Goal: Navigation & Orientation: Find specific page/section

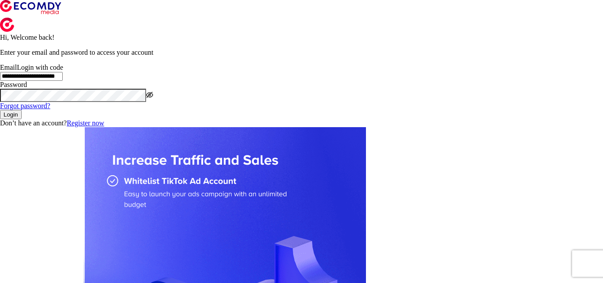
type input "**********"
click at [153, 98] on icon "eye-invisible" at bounding box center [149, 94] width 7 height 7
click at [22, 119] on button "Login" at bounding box center [11, 114] width 22 height 9
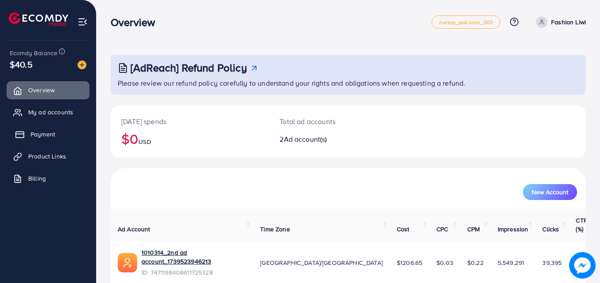
click at [35, 137] on span "Payment" at bounding box center [42, 134] width 25 height 9
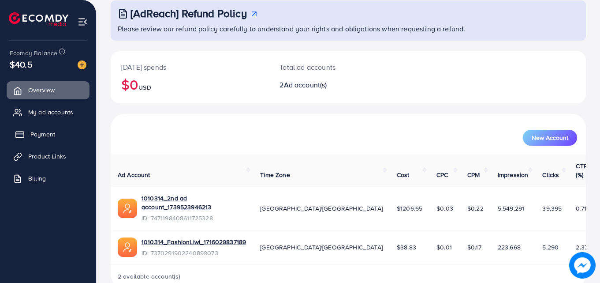
scroll to position [56, 0]
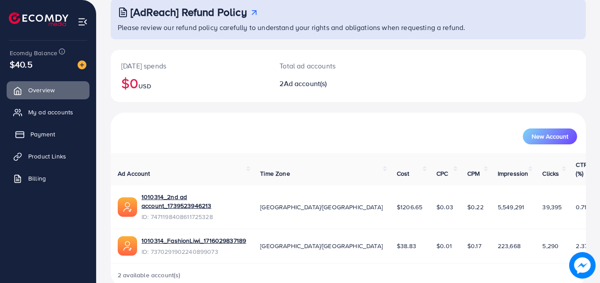
click at [49, 132] on span "Payment" at bounding box center [42, 134] width 25 height 9
click at [53, 116] on span "My ad accounts" at bounding box center [52, 112] width 45 height 9
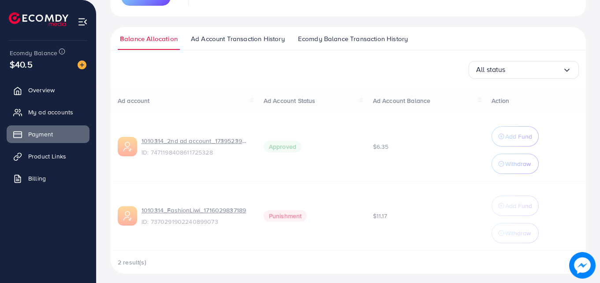
scroll to position [168, 0]
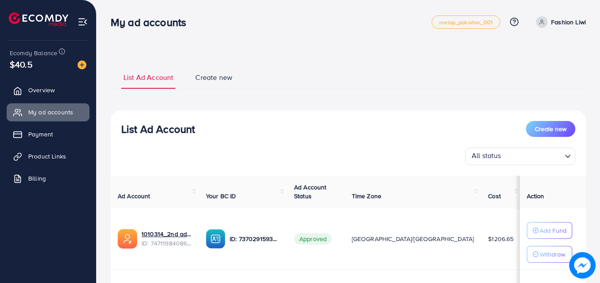
scroll to position [113, 0]
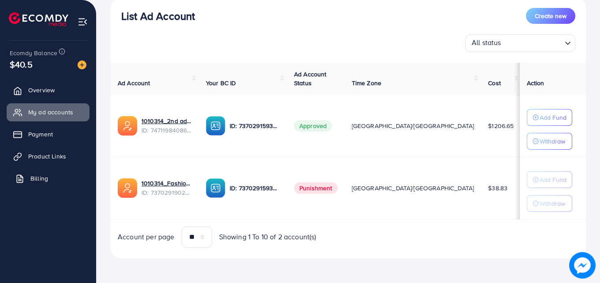
click at [41, 169] on link "Billing" at bounding box center [48, 178] width 83 height 18
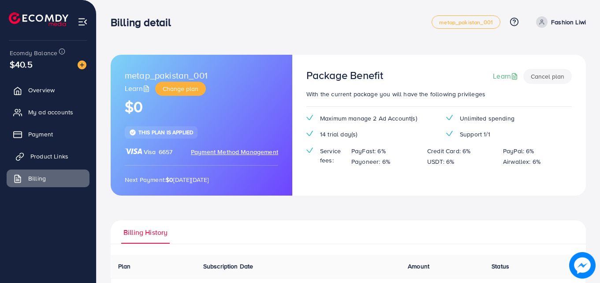
click at [36, 150] on link "Product Links" at bounding box center [48, 156] width 83 height 18
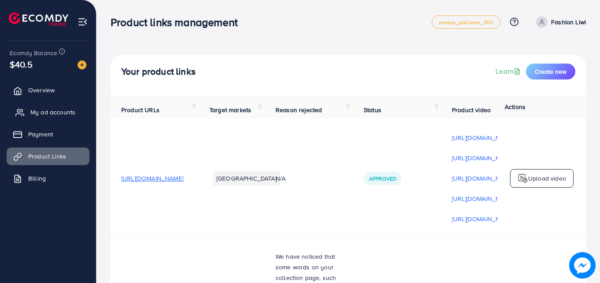
click at [40, 120] on link "My ad accounts" at bounding box center [48, 112] width 83 height 18
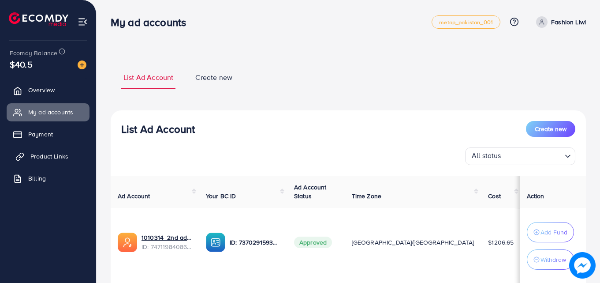
click at [43, 154] on span "Product Links" at bounding box center [49, 156] width 38 height 9
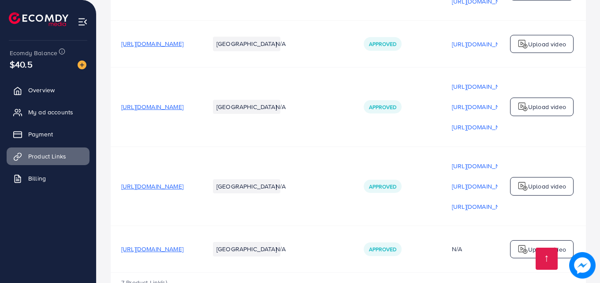
scroll to position [431, 0]
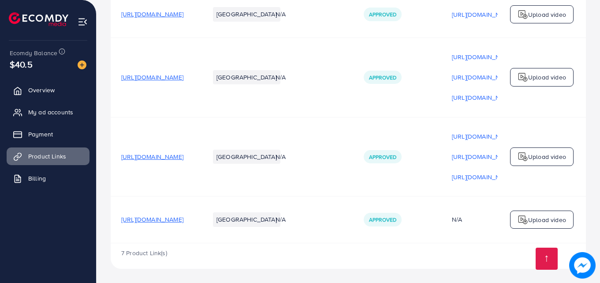
click at [184, 218] on span "[URL][DOMAIN_NAME]" at bounding box center [152, 219] width 62 height 9
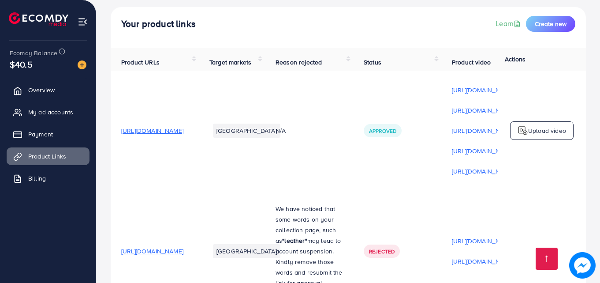
scroll to position [0, 0]
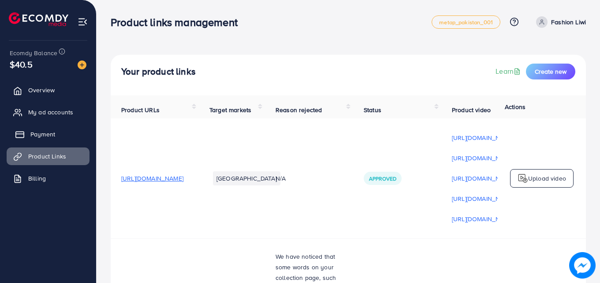
click at [49, 133] on span "Payment" at bounding box center [42, 134] width 25 height 9
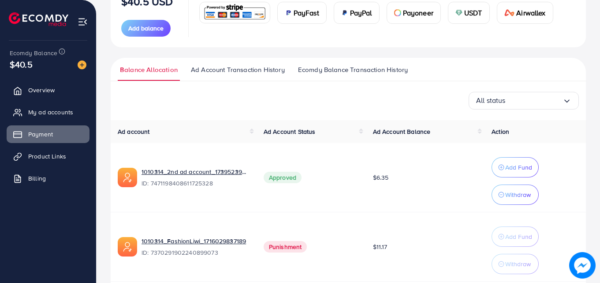
scroll to position [132, 0]
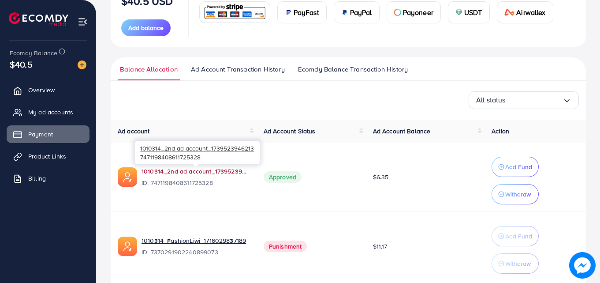
click at [175, 176] on link "1010314_2nd ad account_1739523946213" at bounding box center [196, 171] width 108 height 9
